Goal: Information Seeking & Learning: Learn about a topic

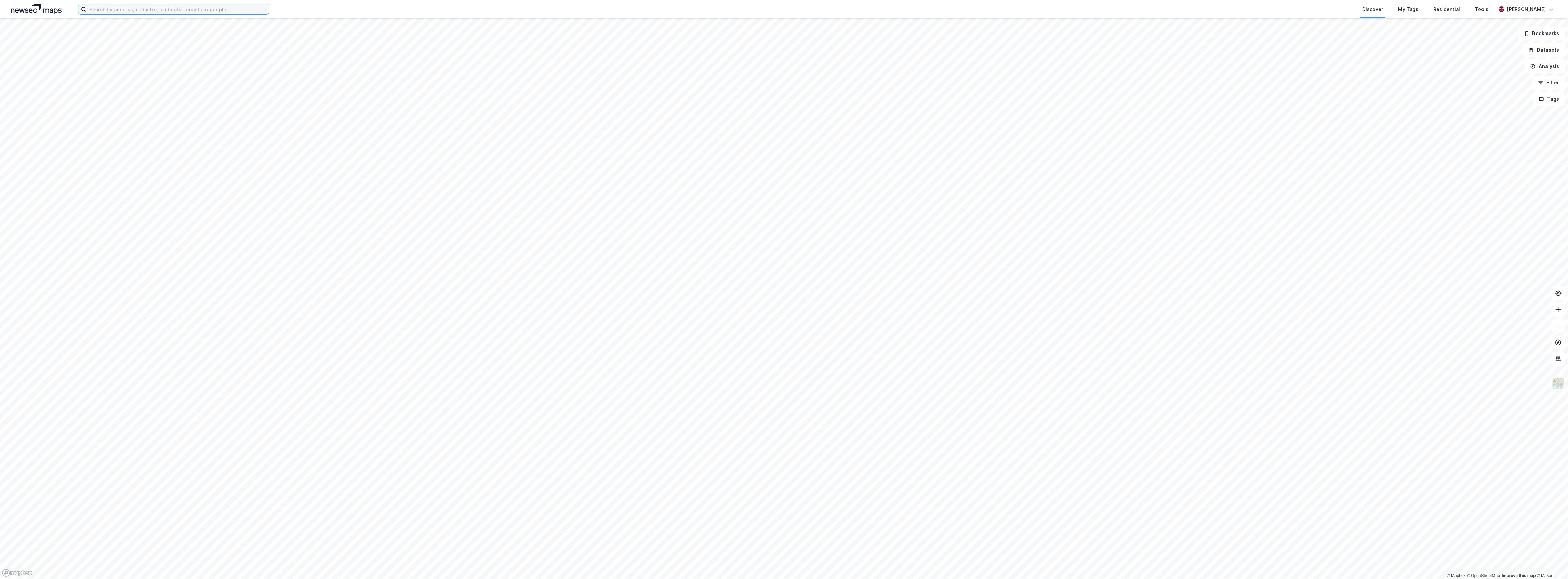
click at [239, 10] on input at bounding box center [178, 8] width 183 height 10
paste input "Bergljot Webster"
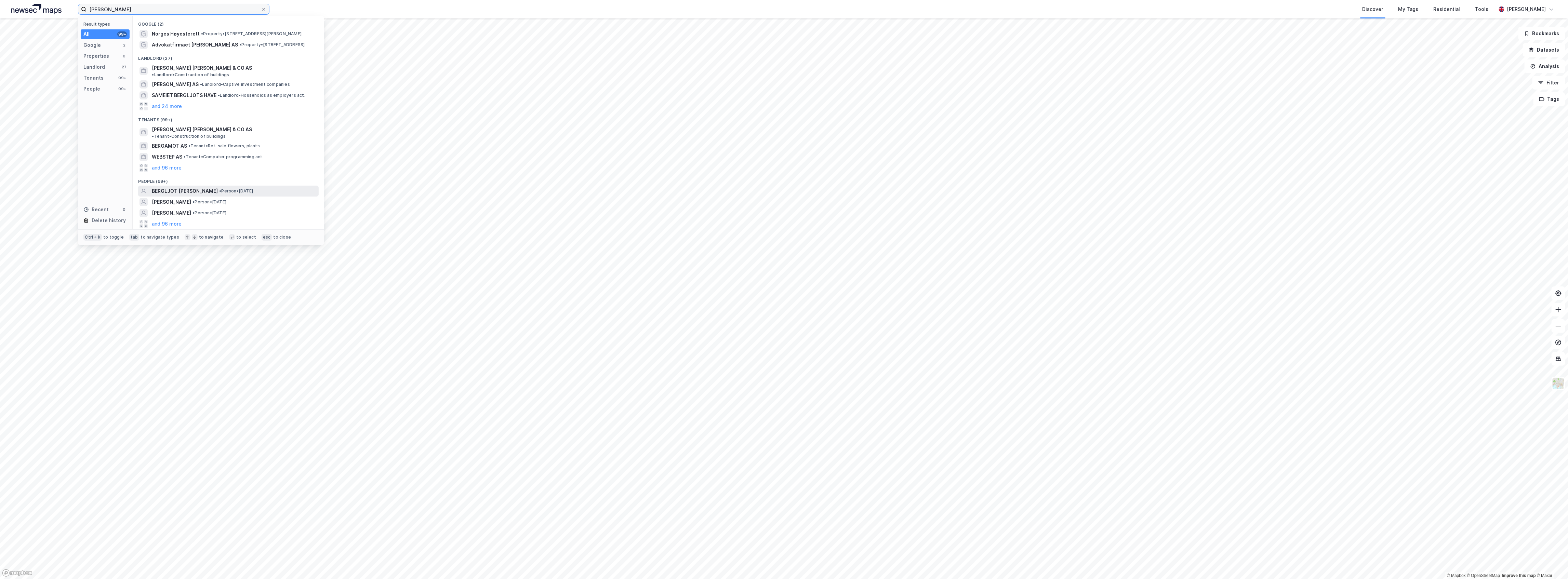
type input "Bergljot Webster"
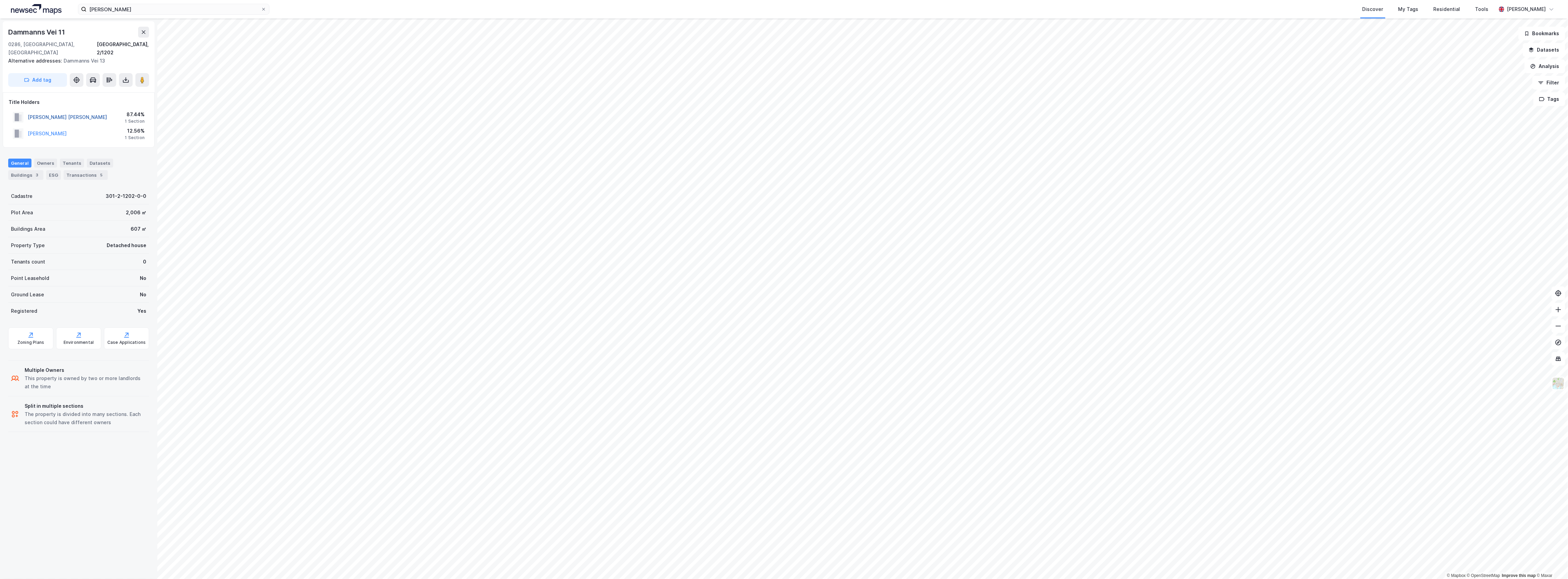
click at [0, 0] on button "WEBSTER INGEBORG HALDIS" at bounding box center [0, 0] width 0 height 0
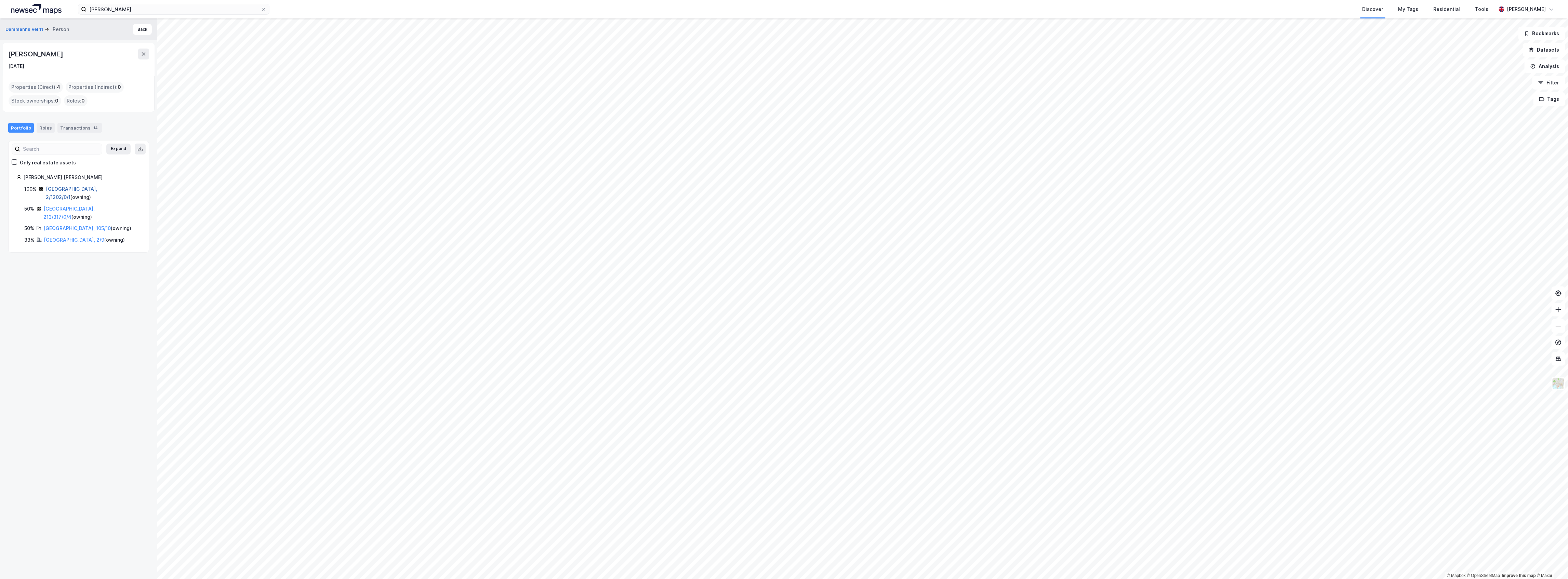
click at [81, 187] on link "Oslo, 2/1202/0/1" at bounding box center [71, 193] width 51 height 14
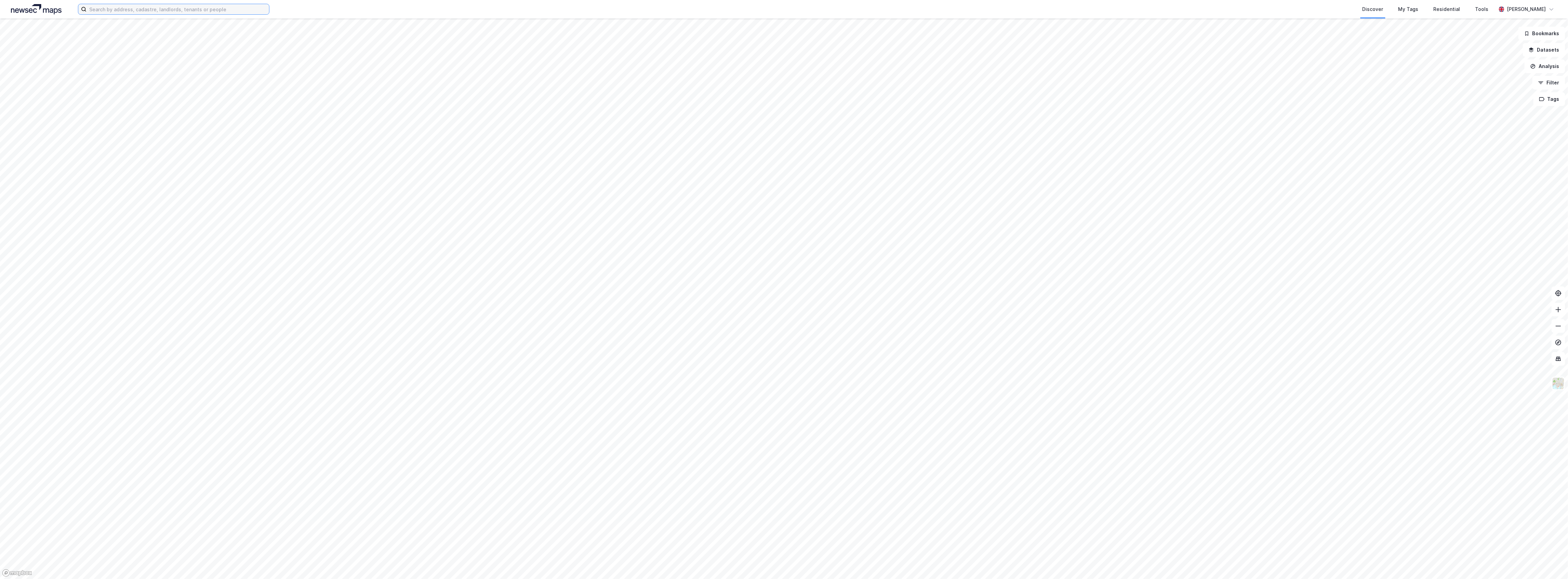
click at [132, 12] on input at bounding box center [178, 8] width 183 height 10
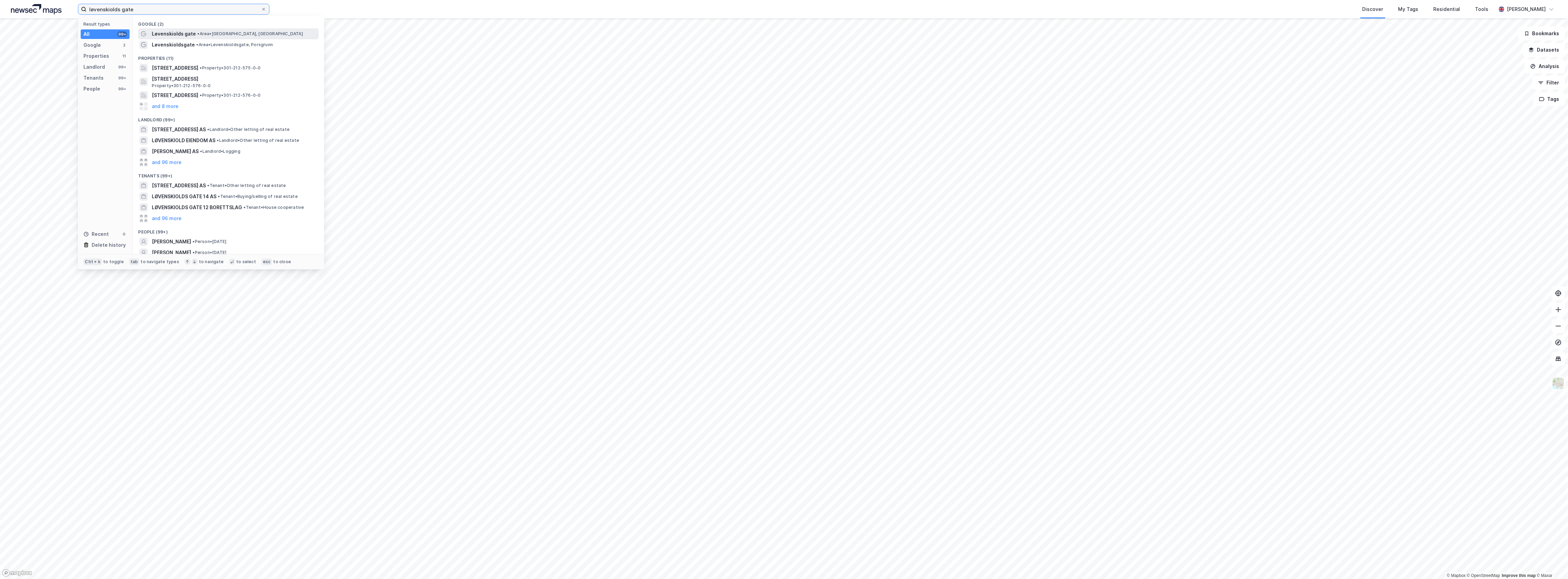
type input "løvenskiolds gate"
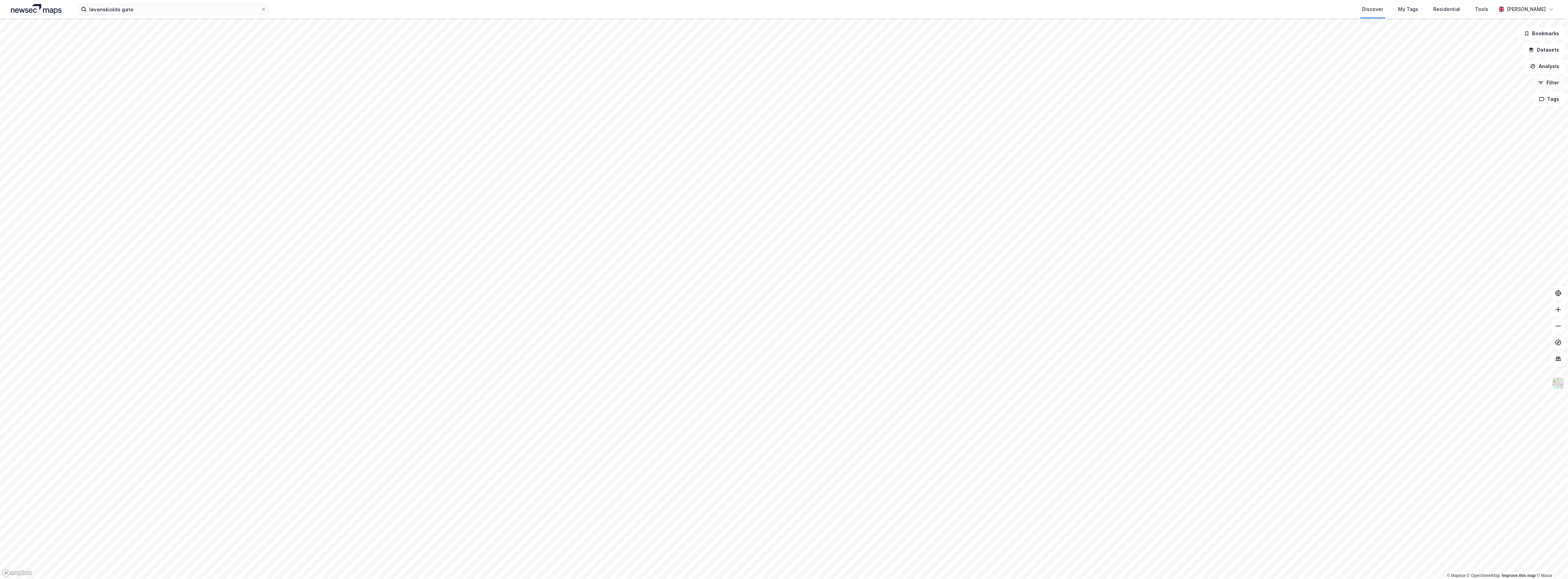
click at [1554, 83] on button "Filter" at bounding box center [1549, 83] width 33 height 14
click at [70, 140] on div "None" at bounding box center [59, 141] width 108 height 18
type input "rv holding"
click at [48, 181] on div "Rv Holding AS" at bounding box center [59, 176] width 108 height 15
drag, startPoint x: 48, startPoint y: 176, endPoint x: 46, endPoint y: 170, distance: 6.3
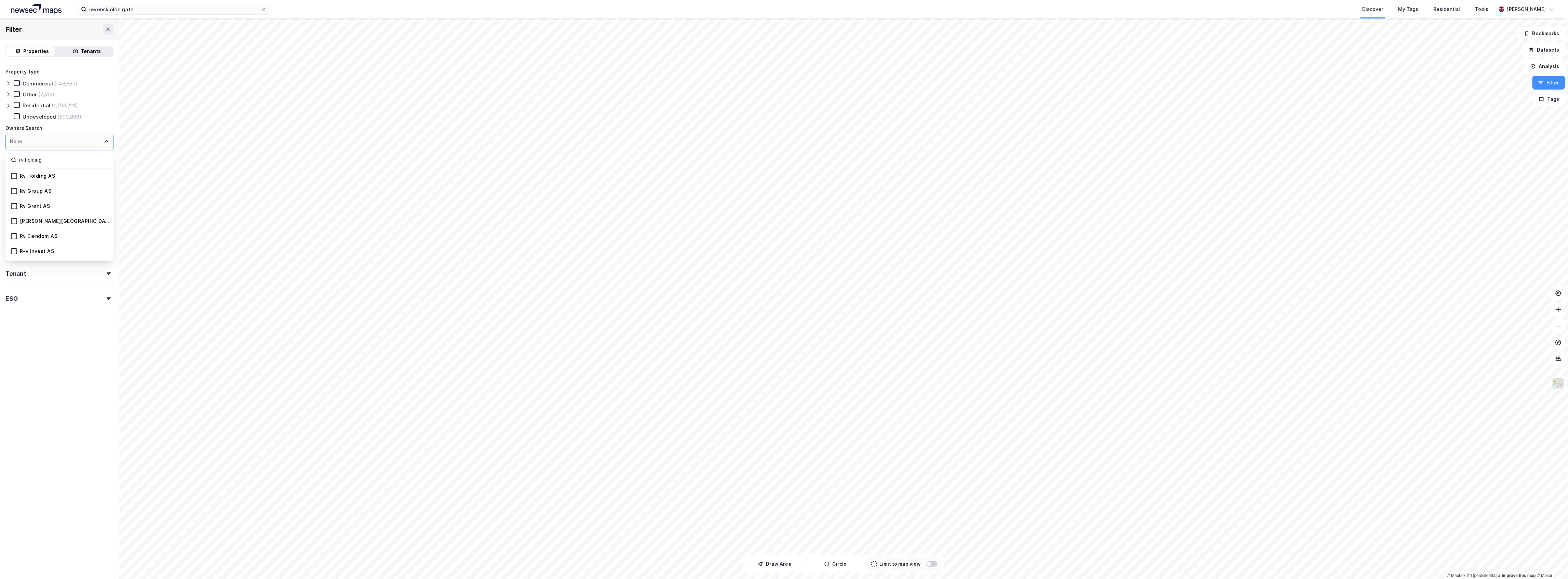
click at [47, 174] on div "Rv Holding AS" at bounding box center [38, 176] width 36 height 6
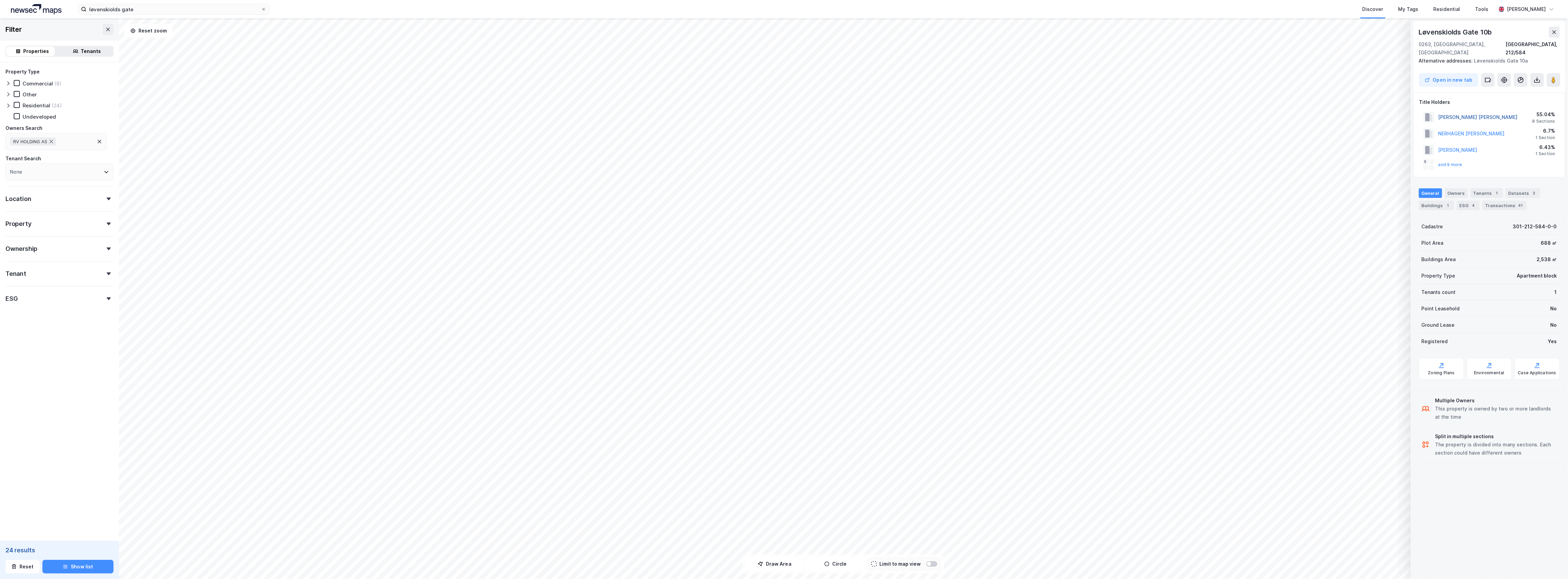
click at [0, 0] on button "LARRE ERIK STURE" at bounding box center [0, 0] width 0 height 0
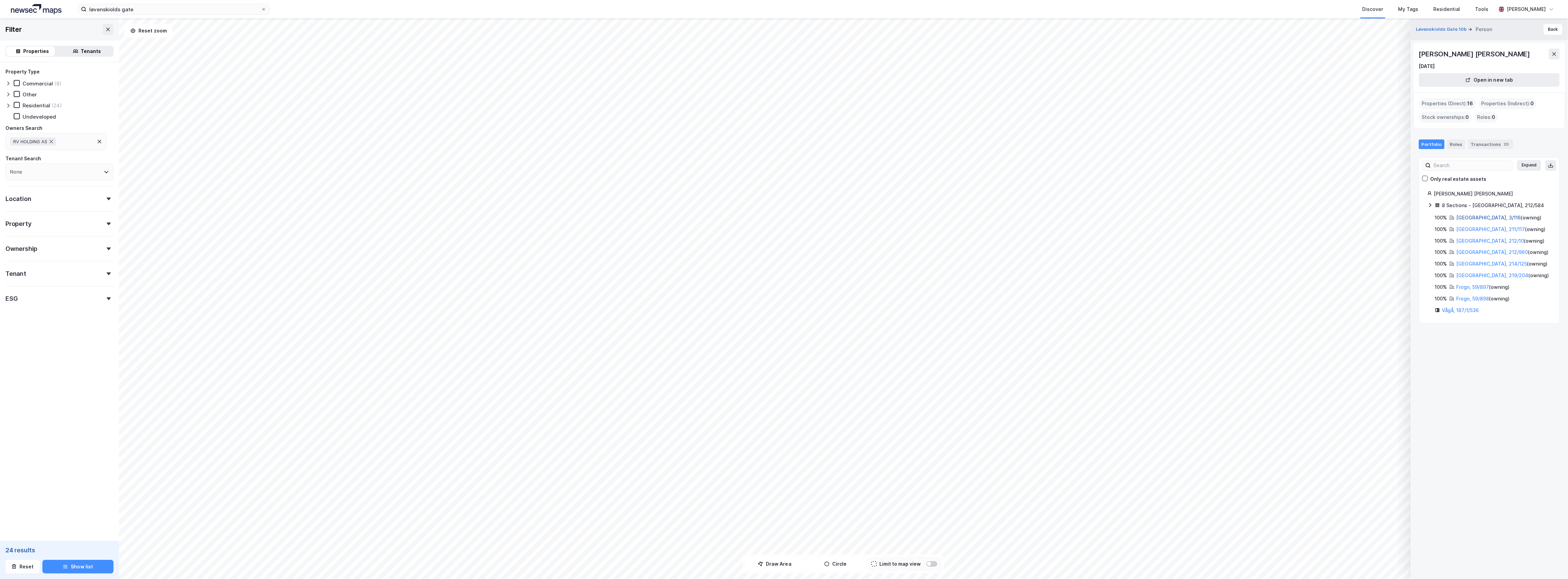
click at [1462, 219] on link "Oslo, 3/116" at bounding box center [1489, 218] width 65 height 6
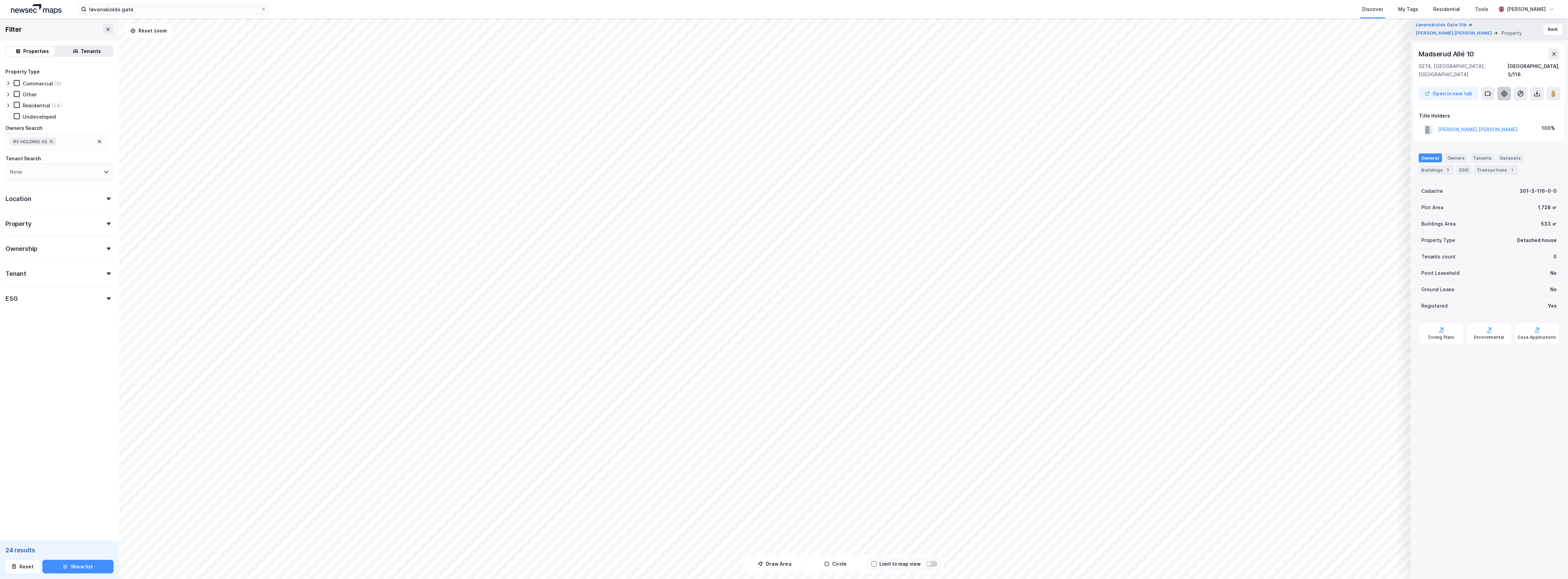
click at [1505, 90] on icon at bounding box center [1504, 93] width 7 height 7
click at [1503, 167] on div "General Owners Tenants Datasets Buildings 3 ESG Transactions 1" at bounding box center [1489, 161] width 157 height 32
click at [1502, 165] on div "Transactions 1" at bounding box center [1496, 170] width 44 height 9
drag, startPoint x: 1502, startPoint y: 164, endPoint x: 1498, endPoint y: 170, distance: 7.2
click at [1500, 167] on div "General Owners Tenants Datasets Buildings 3 ESG Transactions 1" at bounding box center [1489, 161] width 157 height 32
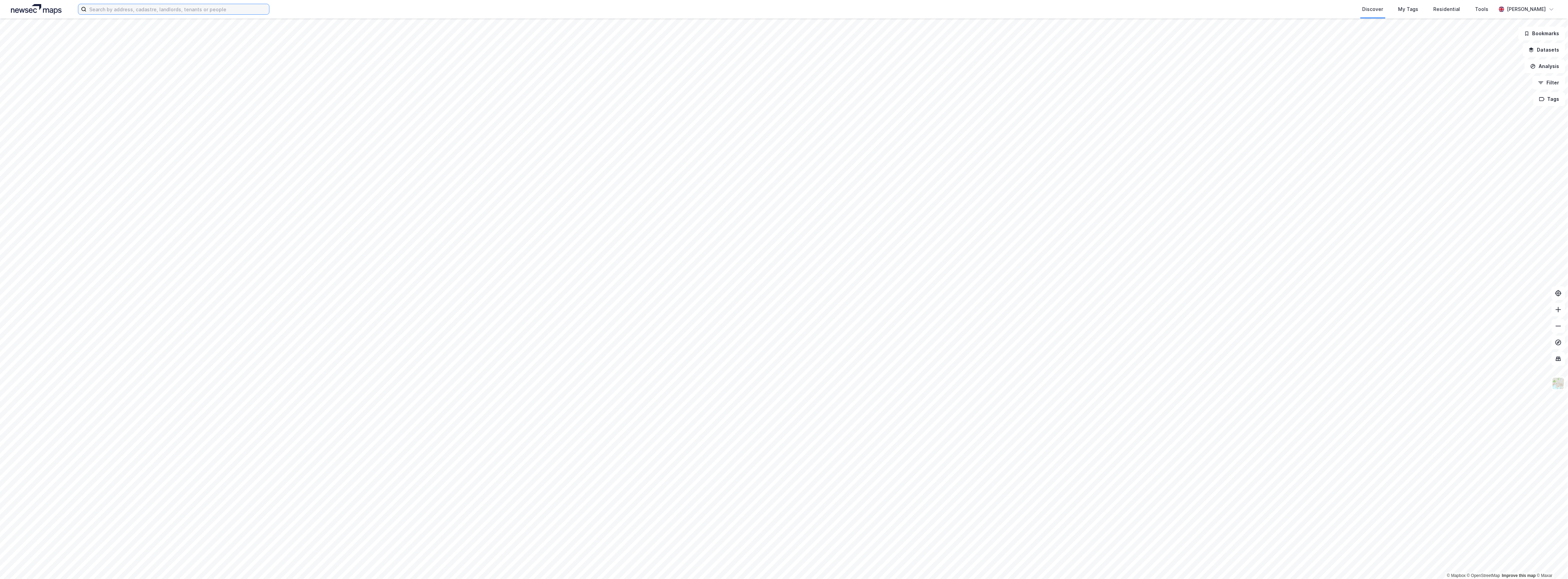
click at [219, 9] on input at bounding box center [178, 8] width 183 height 10
paste input "Eivindsplass fjellgaar"
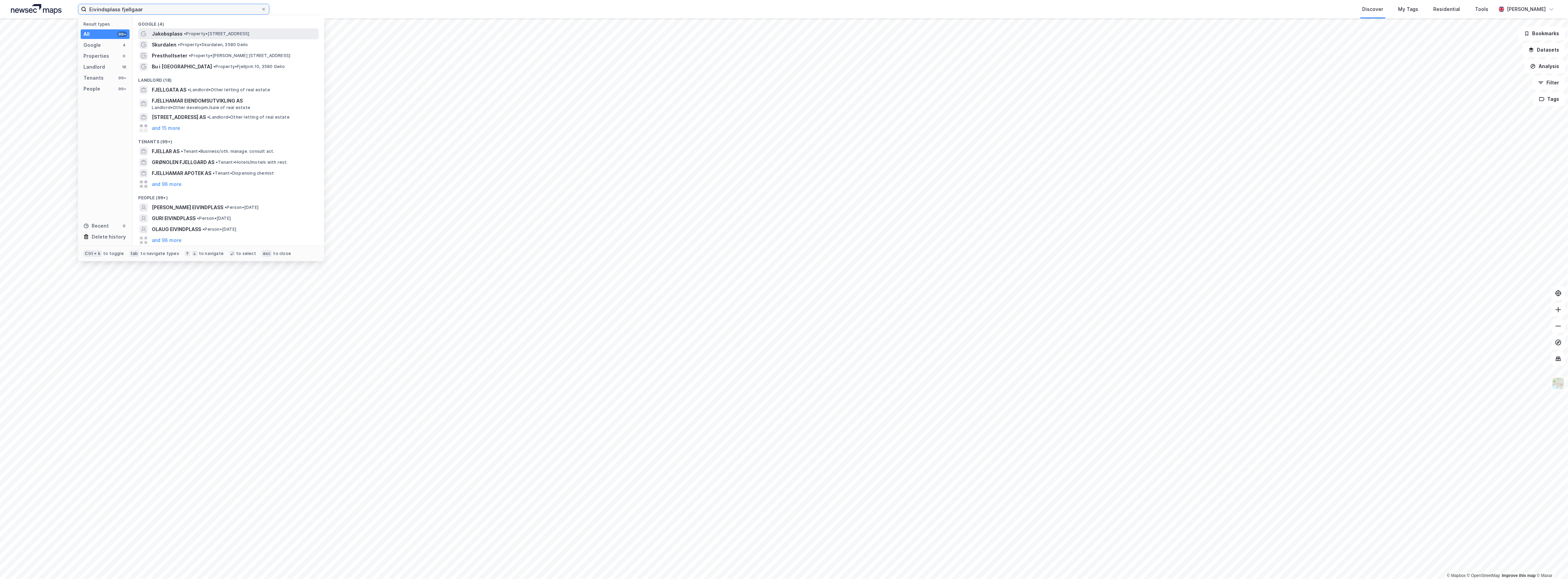
type input "Eivindsplass fjellgaar"
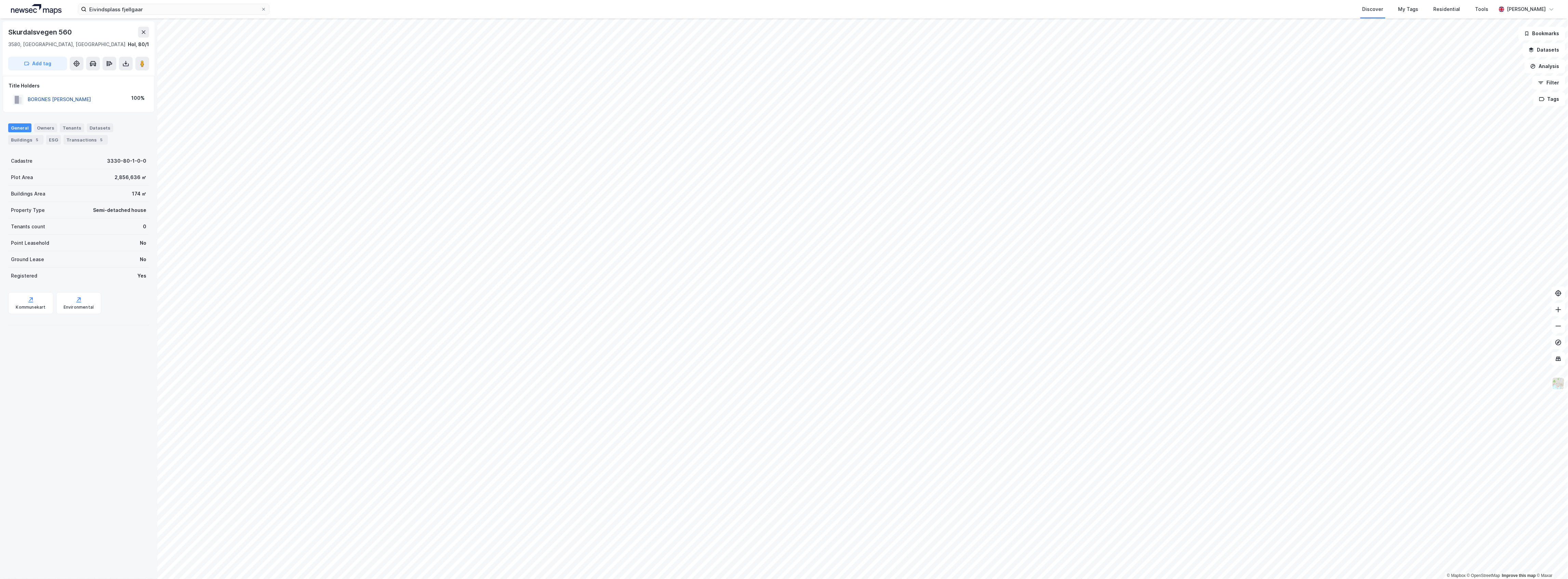
click at [0, 0] on button "BORGNES [PERSON_NAME]" at bounding box center [0, 0] width 0 height 0
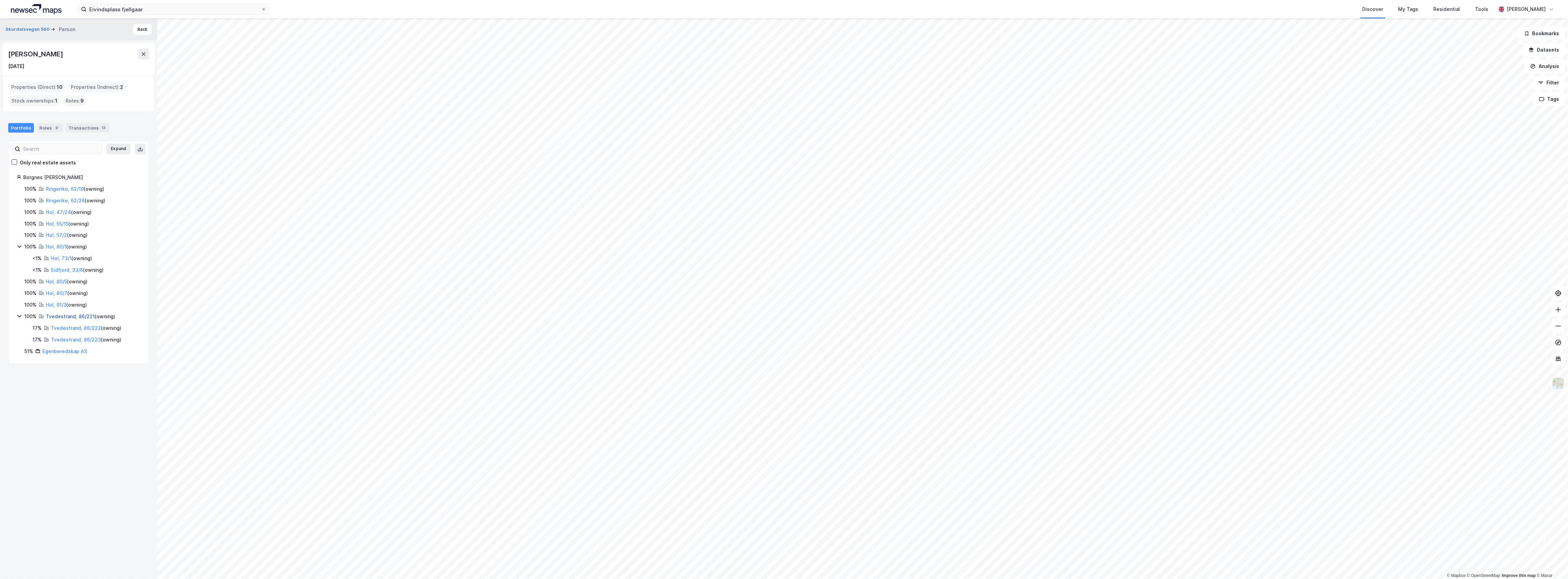
click at [49, 319] on link "Tvedestrand, 86/221" at bounding box center [69, 317] width 49 height 6
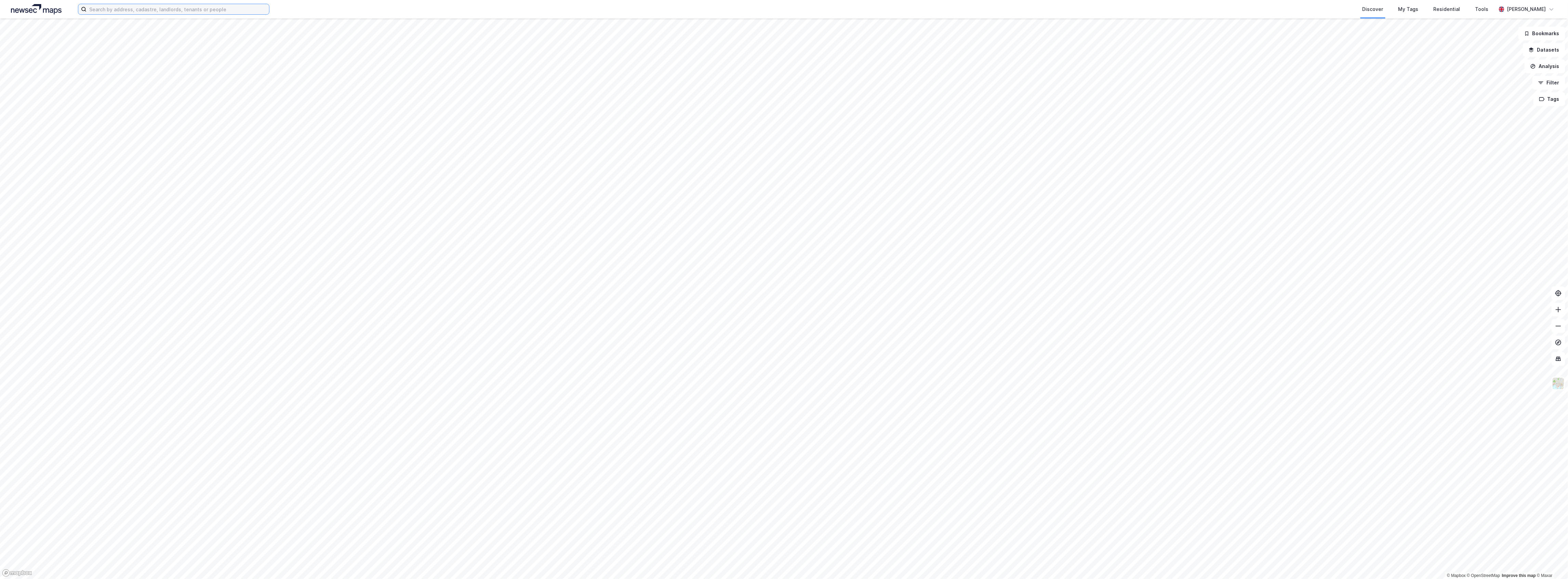
drag, startPoint x: 170, startPoint y: 8, endPoint x: 175, endPoint y: 0, distance: 9.4
click at [171, 5] on input at bounding box center [178, 8] width 183 height 10
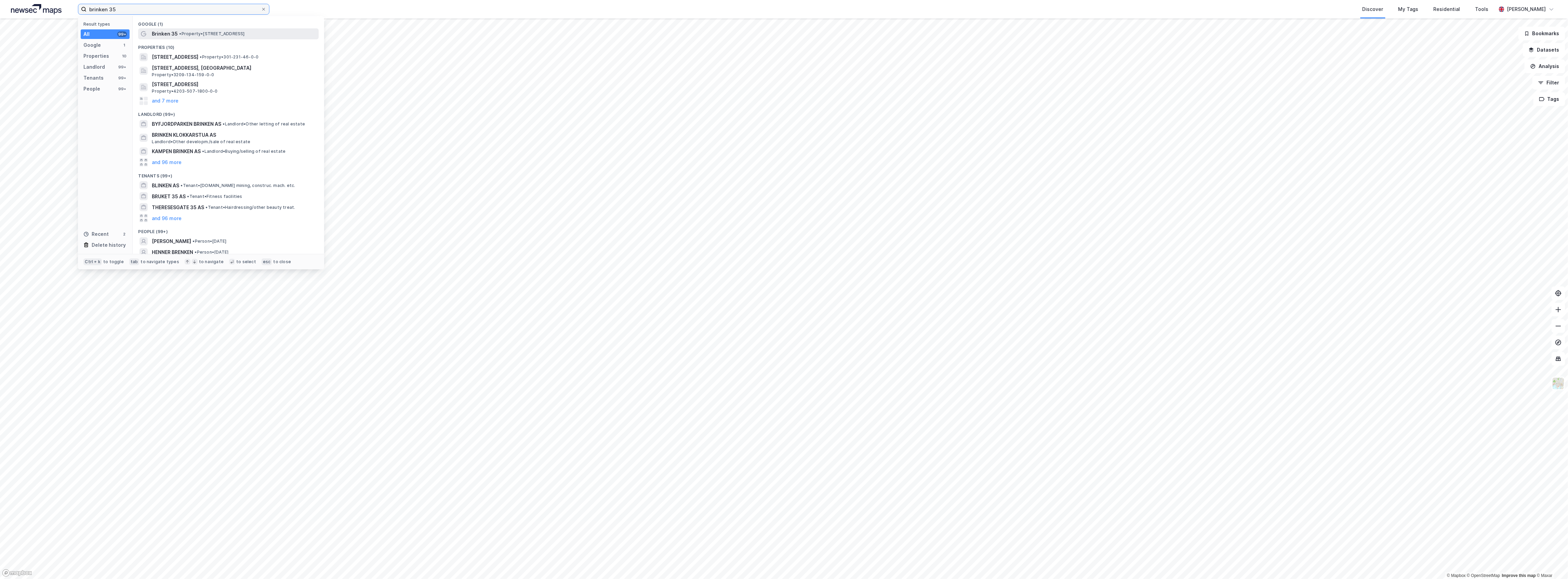
type input "brinken 35"
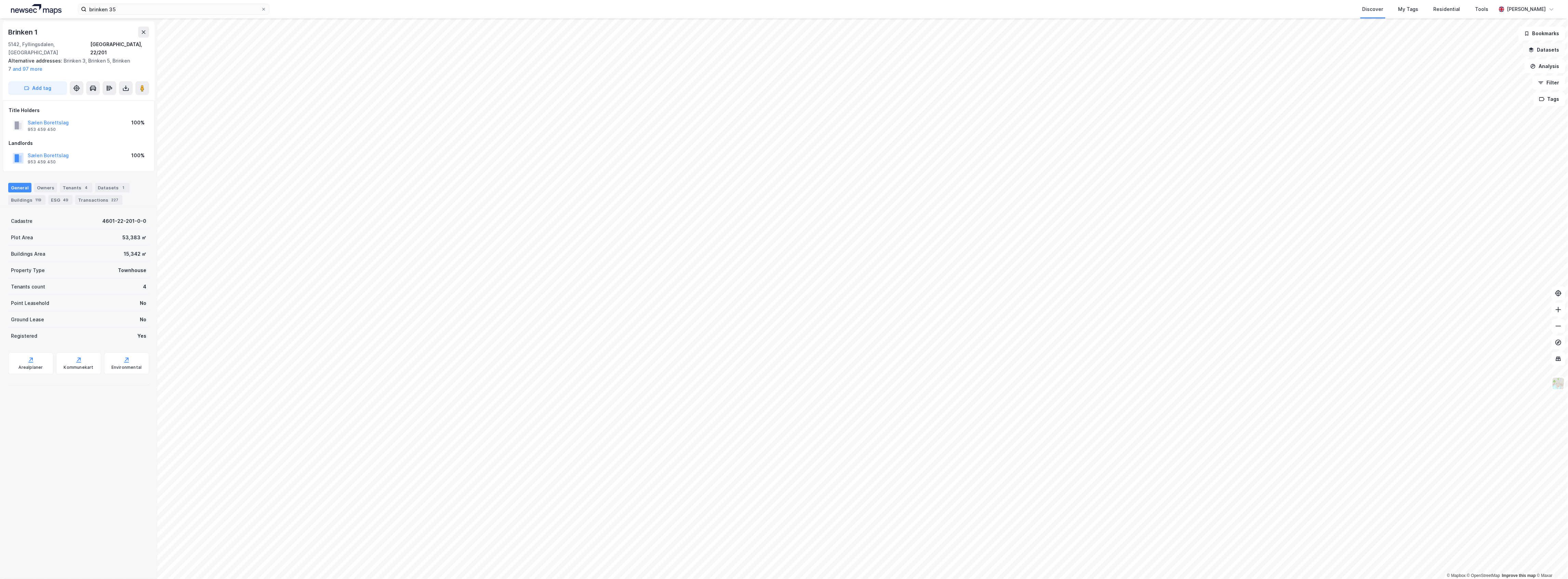
click at [1553, 47] on button "Datasets" at bounding box center [1544, 50] width 42 height 14
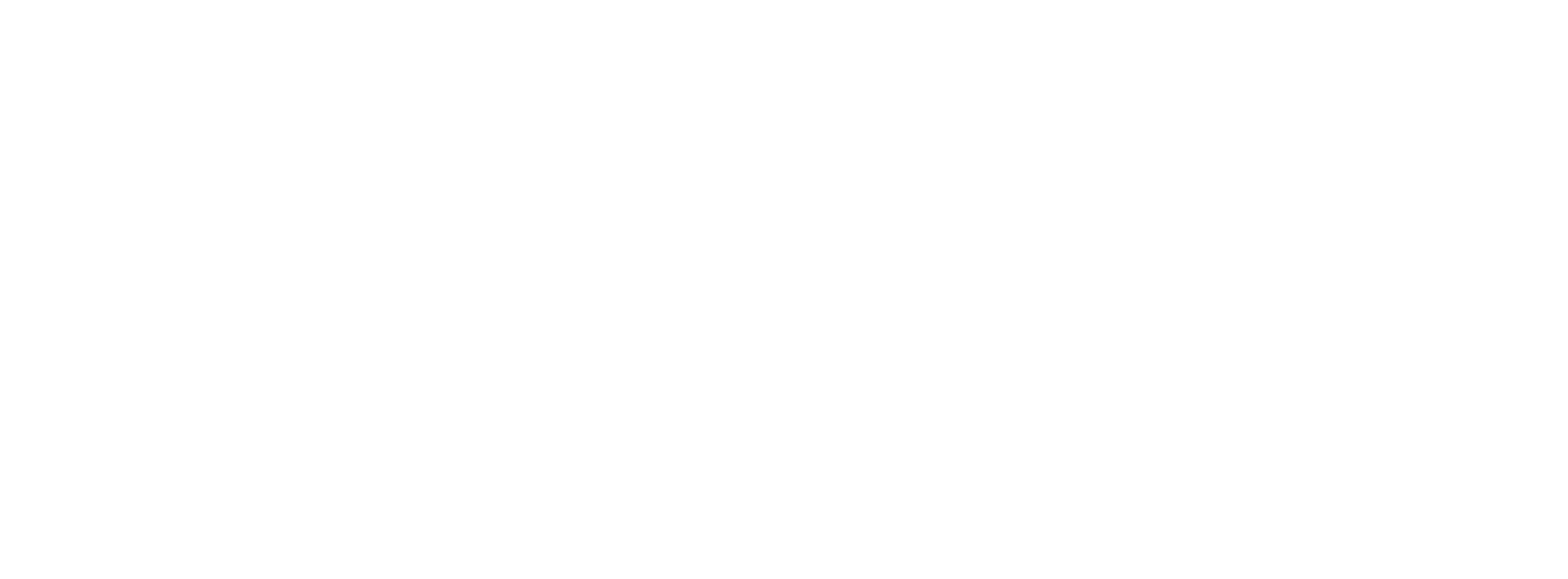
drag, startPoint x: 0, startPoint y: 0, endPoint x: 231, endPoint y: 14, distance: 231.4
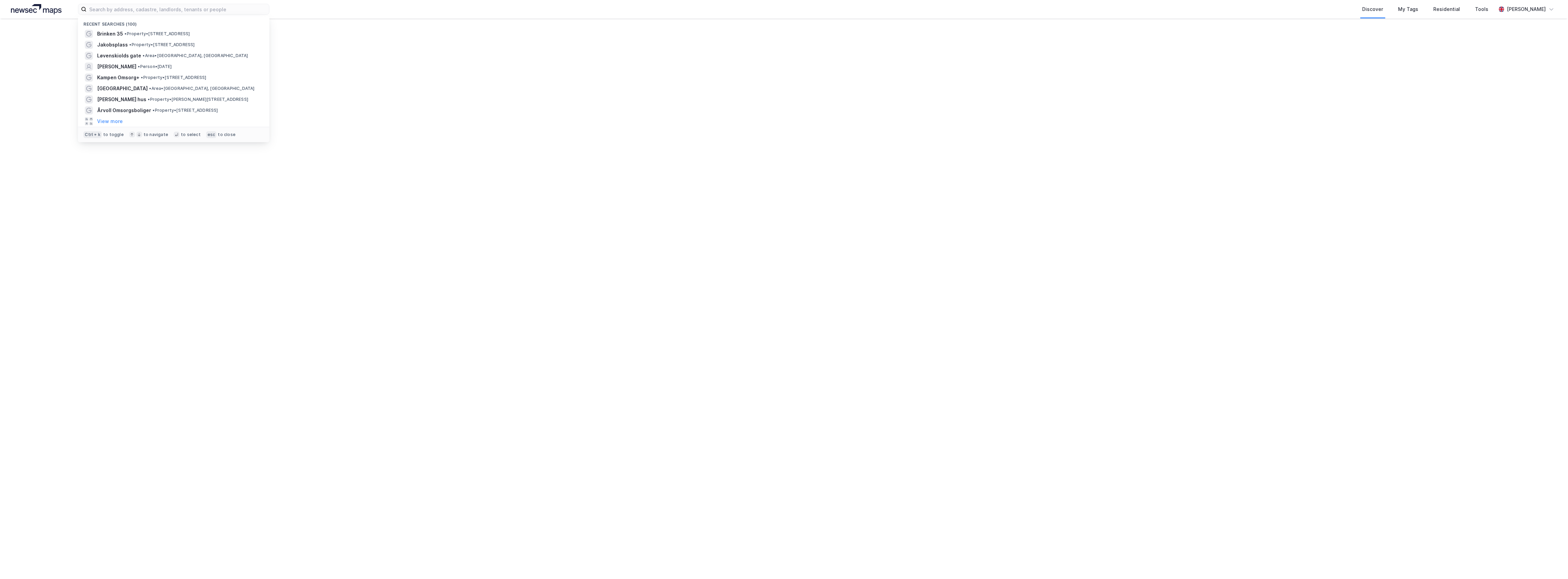
click at [231, 14] on input at bounding box center [178, 8] width 183 height 10
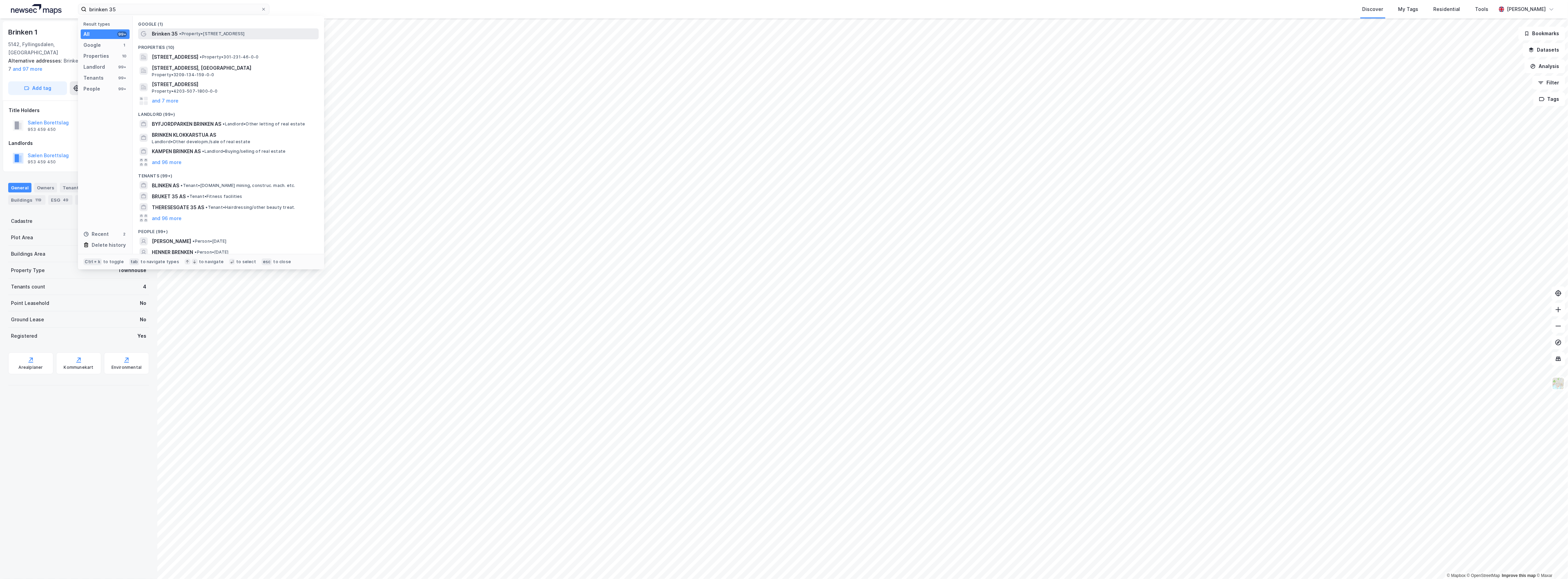
type input "brinken 35"
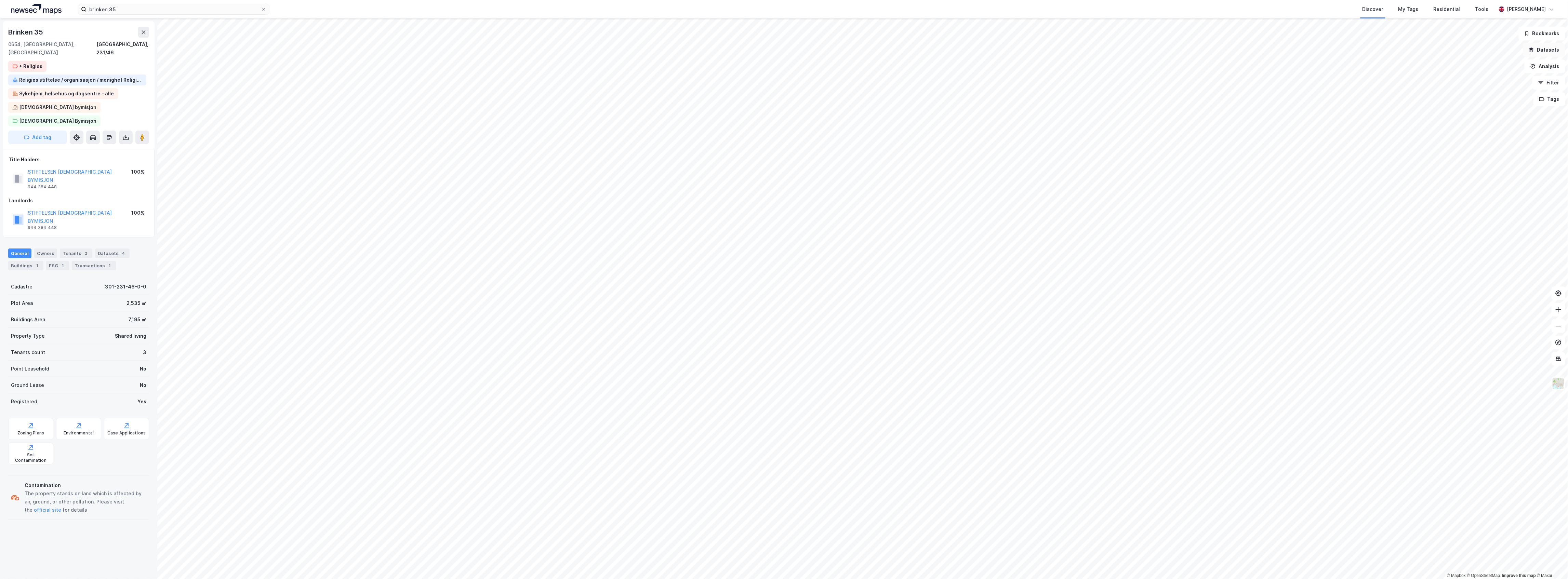
click at [1551, 52] on button "Datasets" at bounding box center [1544, 50] width 42 height 14
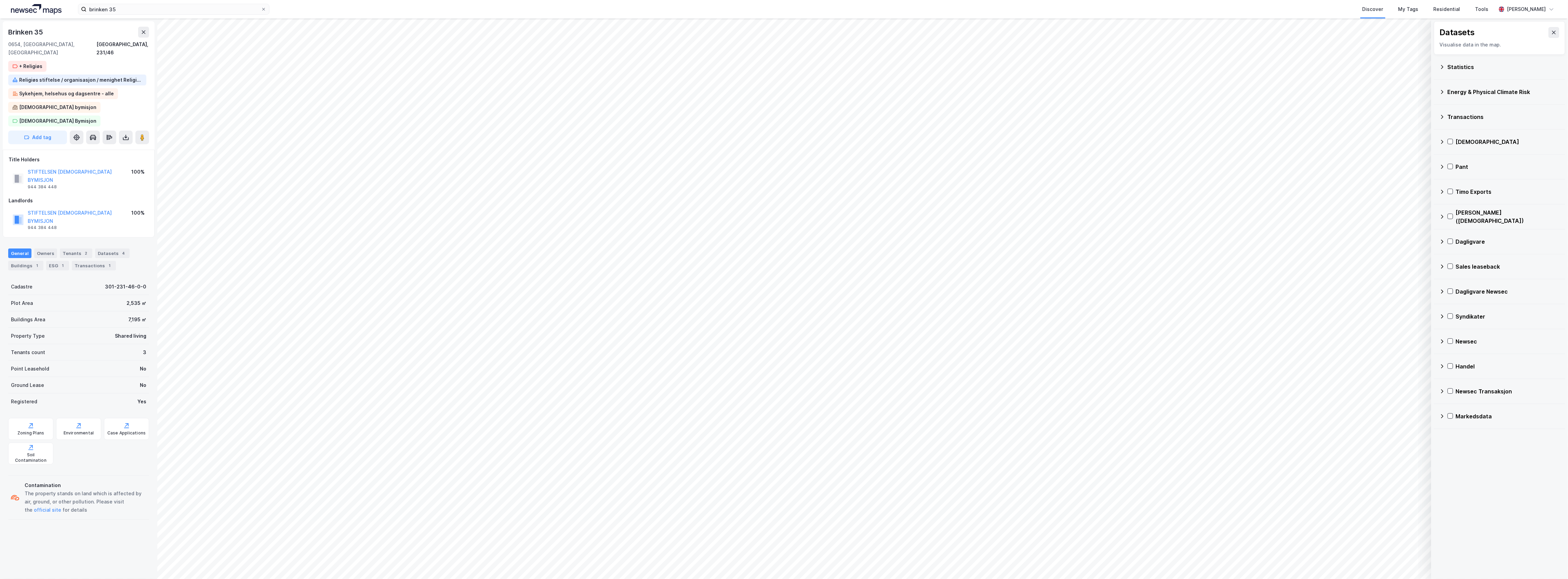
click at [1494, 118] on div "Transactions" at bounding box center [1503, 117] width 112 height 8
click at [1481, 65] on div "Statistics" at bounding box center [1503, 66] width 112 height 8
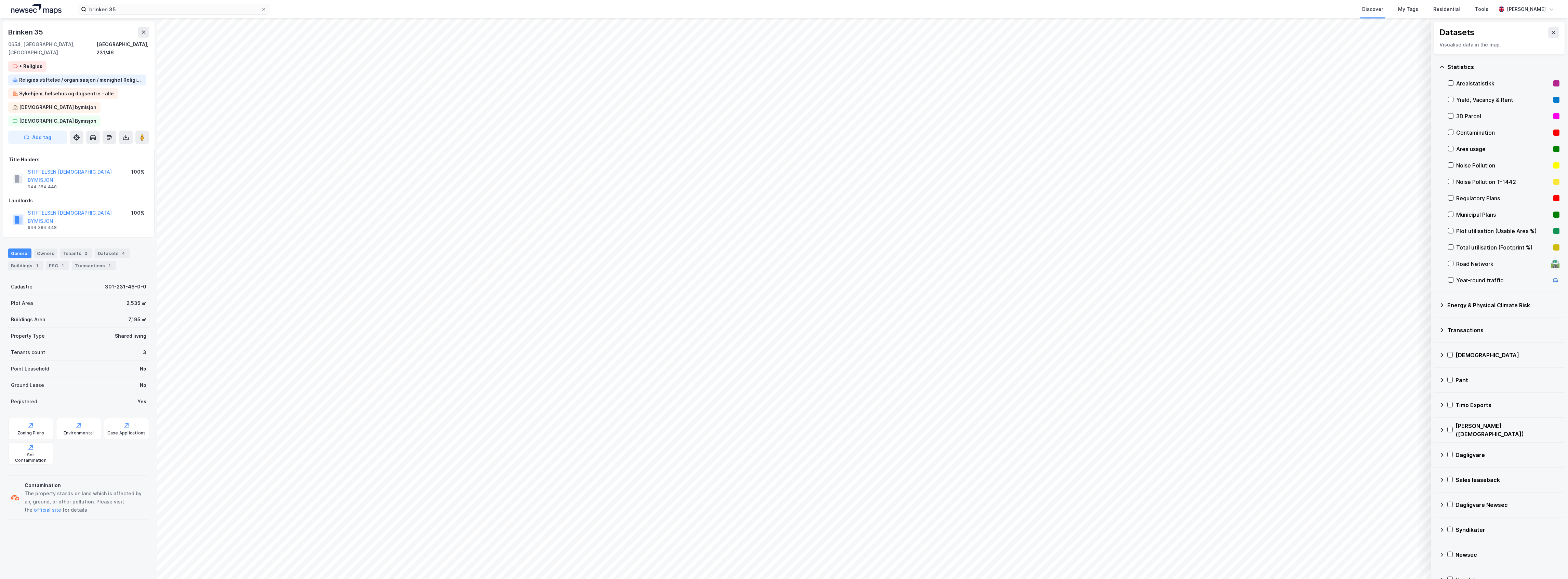
click at [1485, 148] on div "Area usage" at bounding box center [1504, 149] width 94 height 8
click at [1412, 563] on button "Show" at bounding box center [1397, 561] width 57 height 11
click at [1362, 547] on div "Area usage" at bounding box center [1356, 549] width 24 height 5
